Goal: Navigation & Orientation: Find specific page/section

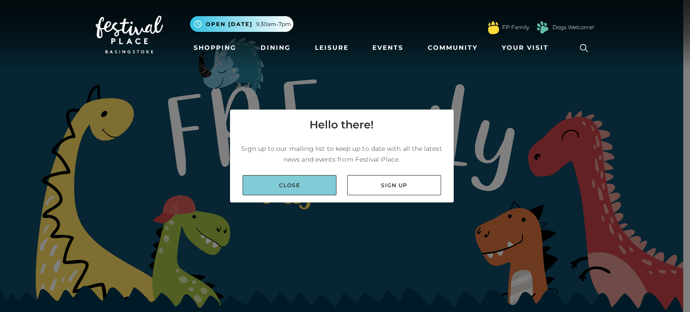
click at [270, 179] on link "Close" at bounding box center [290, 185] width 94 height 20
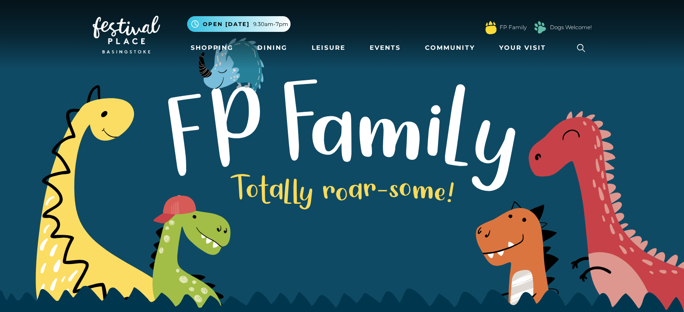
drag, startPoint x: 412, startPoint y: 50, endPoint x: 333, endPoint y: 61, distance: 79.8
click at [333, 61] on nav "Toggle navigation .st5{fill:none;stroke:#FFFFFF;stroke-width:2.29;stroke-miterl…" at bounding box center [342, 34] width 684 height 69
click at [331, 58] on li "Leisure" at bounding box center [328, 48] width 41 height 21
click at [330, 54] on link "Leisure" at bounding box center [328, 48] width 41 height 17
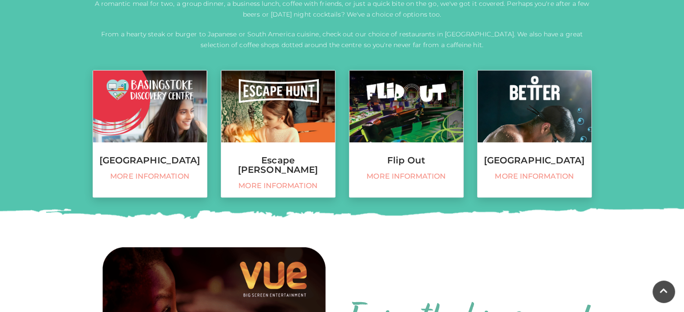
scroll to position [361, 0]
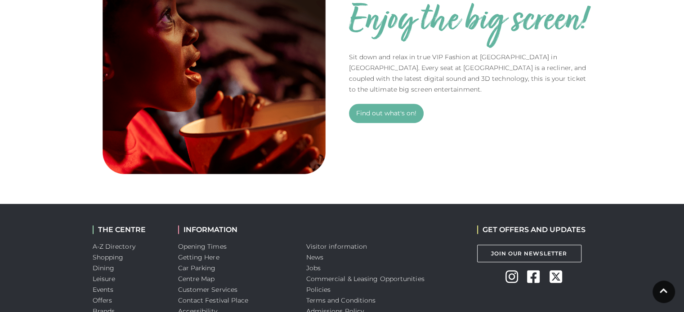
click at [418, 157] on div "Enjoy the big screen! Sit down and relax in true VIP Fashion at [GEOGRAPHIC_DAT…" at bounding box center [470, 61] width 256 height 243
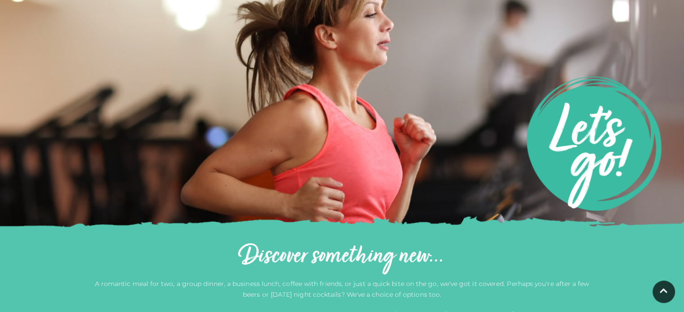
scroll to position [0, 0]
